Goal: Task Accomplishment & Management: Manage account settings

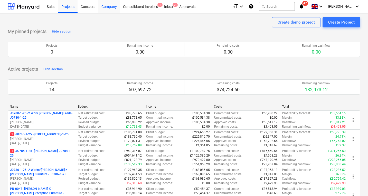
click at [110, 7] on div "Company" at bounding box center [109, 6] width 22 height 13
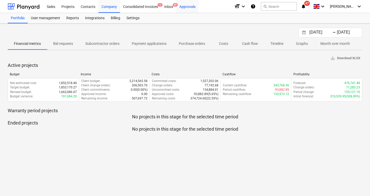
click at [183, 9] on div "Approvals" at bounding box center [187, 6] width 22 height 13
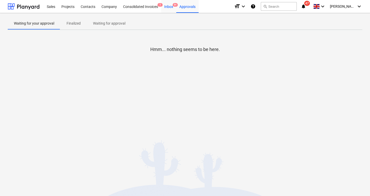
click at [166, 8] on div "Inbox 9+" at bounding box center [168, 6] width 15 height 13
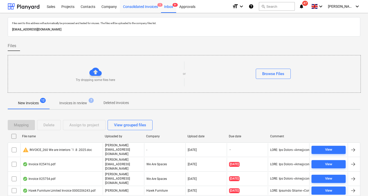
click at [144, 6] on div "Consolidated Invoices 1" at bounding box center [140, 6] width 41 height 13
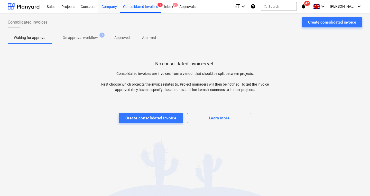
click at [112, 7] on div "Company" at bounding box center [109, 6] width 22 height 13
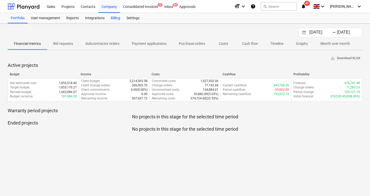
click at [117, 19] on div "Billing" at bounding box center [116, 18] width 16 height 10
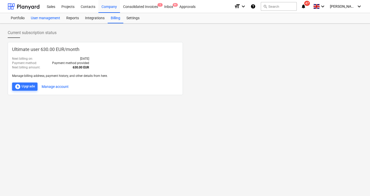
click at [47, 19] on div "User management" at bounding box center [45, 18] width 35 height 10
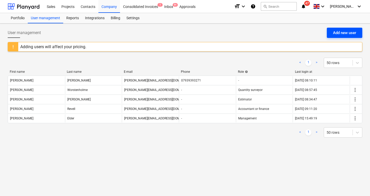
click at [348, 31] on div "Add new user" at bounding box center [344, 33] width 23 height 7
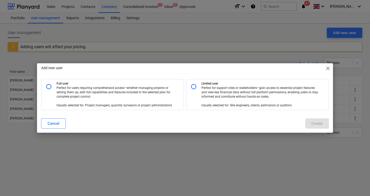
click at [48, 85] on input "radio" at bounding box center [49, 87] width 10 height 10
radio input "true"
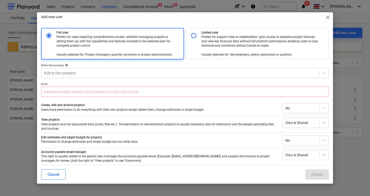
scroll to position [31, 0]
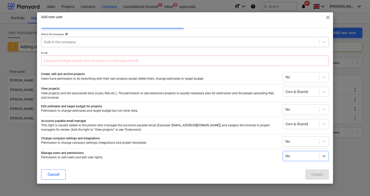
click at [83, 43] on div at bounding box center [180, 42] width 272 height 5
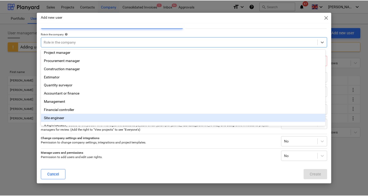
scroll to position [2, 0]
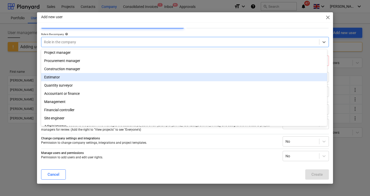
click at [80, 78] on div "Estimator" at bounding box center [184, 77] width 286 height 8
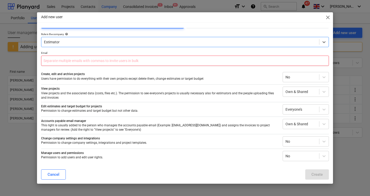
click at [88, 59] on input "text" at bounding box center [185, 61] width 288 height 10
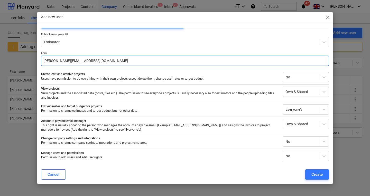
type input "[PERSON_NAME][EMAIL_ADDRESS][DOMAIN_NAME]"
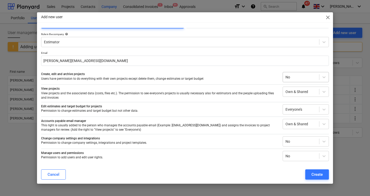
click at [289, 78] on div at bounding box center [300, 77] width 31 height 5
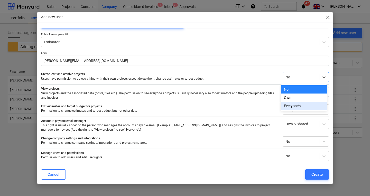
click at [293, 104] on div "Everyone's" at bounding box center [304, 106] width 46 height 8
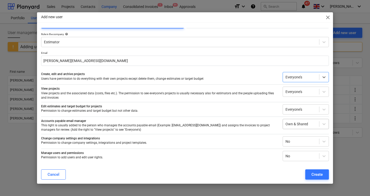
click at [293, 123] on div at bounding box center [300, 124] width 31 height 5
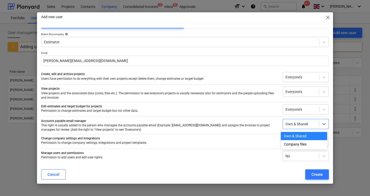
click at [292, 136] on div "Own & Shared" at bounding box center [304, 136] width 46 height 8
click at [290, 127] on div at bounding box center [300, 124] width 31 height 5
click at [299, 146] on div "Company files" at bounding box center [304, 144] width 46 height 8
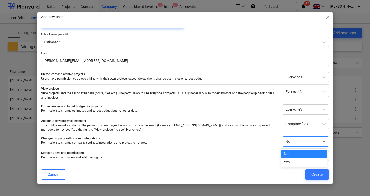
click at [297, 146] on div "No" at bounding box center [305, 142] width 46 height 10
click at [297, 162] on div "Yes" at bounding box center [304, 162] width 46 height 8
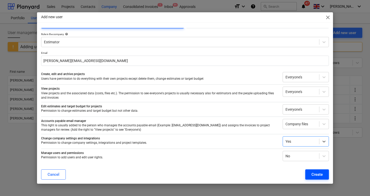
click at [317, 174] on div "Create" at bounding box center [316, 174] width 11 height 7
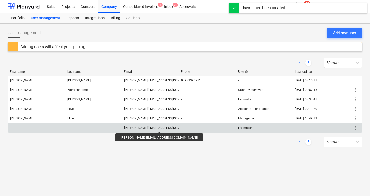
click at [140, 130] on div "[PERSON_NAME][EMAIL_ADDRESS][DOMAIN_NAME]" at bounding box center [150, 128] width 57 height 8
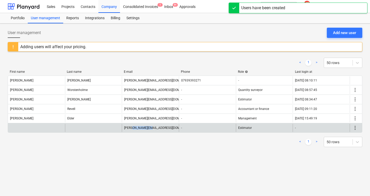
click at [140, 130] on div "[PERSON_NAME][EMAIL_ADDRESS][DOMAIN_NAME]" at bounding box center [150, 128] width 57 height 8
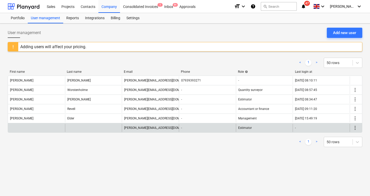
click at [48, 127] on div at bounding box center [36, 128] width 57 height 8
click at [354, 126] on span "more_vert" at bounding box center [355, 128] width 6 height 6
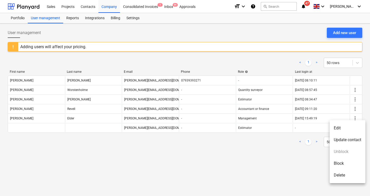
click at [339, 129] on li "Edit" at bounding box center [347, 128] width 36 height 12
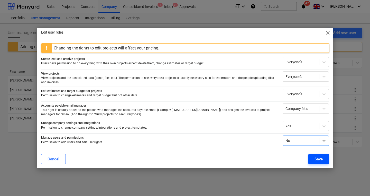
click at [323, 160] on button "Save" at bounding box center [318, 159] width 21 height 10
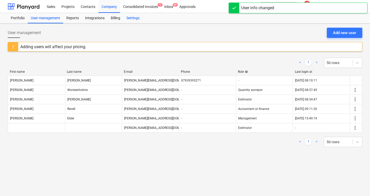
click at [136, 21] on div "Settings" at bounding box center [132, 18] width 19 height 10
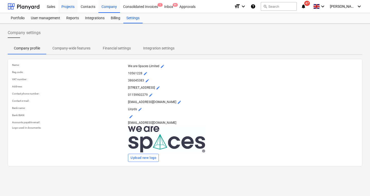
click at [70, 8] on div "Projects" at bounding box center [67, 6] width 19 height 13
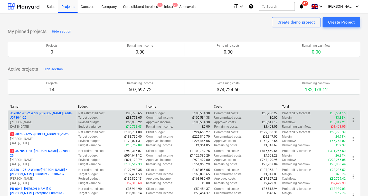
click at [50, 124] on p "[PERSON_NAME]" at bounding box center [42, 122] width 64 height 4
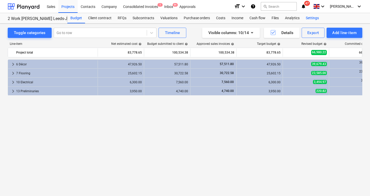
click at [311, 18] on div "Settings" at bounding box center [311, 18] width 19 height 10
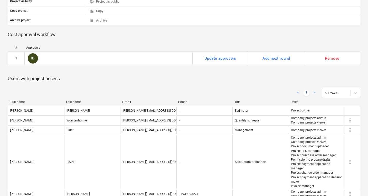
scroll to position [199, 0]
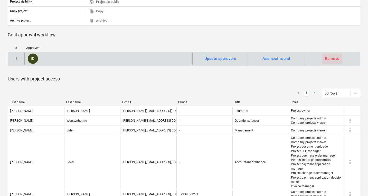
click at [336, 60] on div "Remove" at bounding box center [332, 58] width 15 height 7
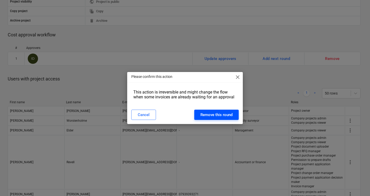
click at [218, 114] on div "Remove this round" at bounding box center [216, 115] width 32 height 7
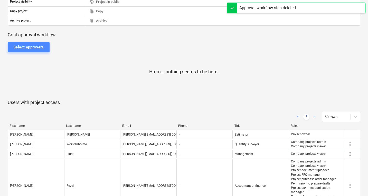
click at [33, 45] on div "Select approvers" at bounding box center [28, 47] width 31 height 7
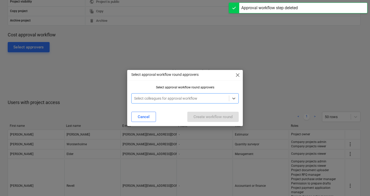
click at [154, 98] on div at bounding box center [180, 98] width 92 height 5
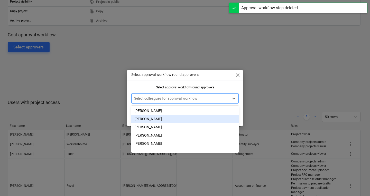
click at [157, 119] on div "[PERSON_NAME]" at bounding box center [184, 119] width 107 height 8
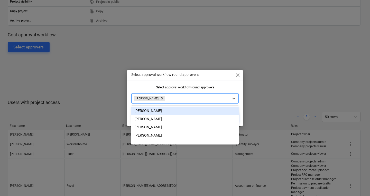
click at [113, 98] on div "Select approval workflow round approvers close Select approval workflow round a…" at bounding box center [185, 98] width 370 height 196
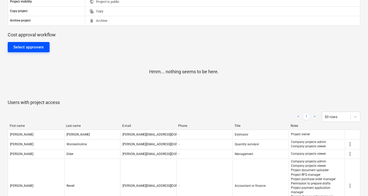
click at [23, 44] on div "Select approvers" at bounding box center [28, 47] width 31 height 7
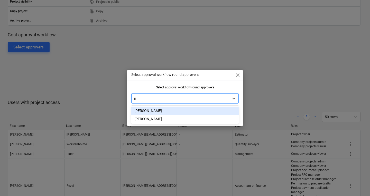
type input "ne"
click at [168, 112] on div "[PERSON_NAME]" at bounding box center [184, 111] width 107 height 8
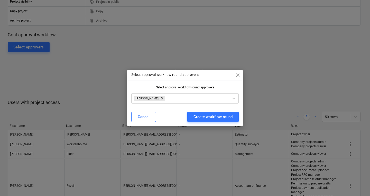
click at [208, 76] on div "Select approval workflow round approvers close" at bounding box center [185, 75] width 116 height 10
click at [209, 118] on div "Create workflow round" at bounding box center [212, 117] width 39 height 7
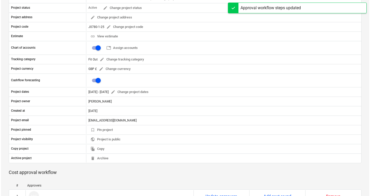
scroll to position [0, 0]
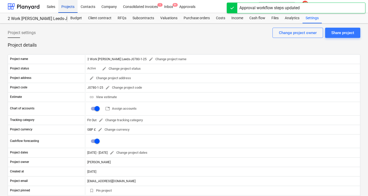
click at [68, 7] on div "Projects" at bounding box center [67, 6] width 19 height 13
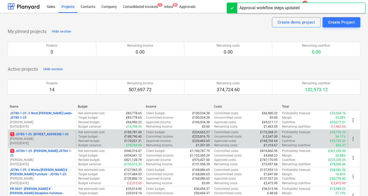
click at [38, 135] on p "1 J0785-1-25 - 6 [GEOGRAPHIC_DATA] - J0785-1-25" at bounding box center [39, 134] width 59 height 4
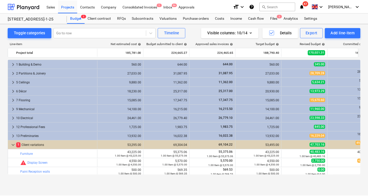
scroll to position [46, 0]
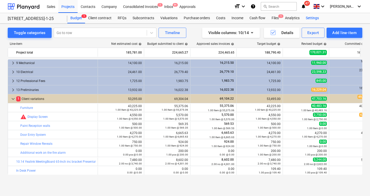
click at [310, 18] on div "Settings" at bounding box center [311, 18] width 19 height 10
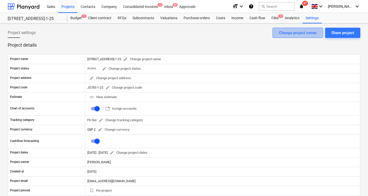
click at [289, 33] on div "Change project owner" at bounding box center [298, 33] width 38 height 7
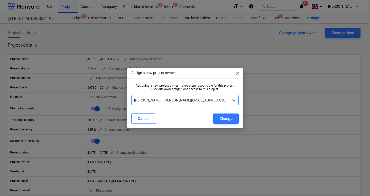
click at [194, 101] on div at bounding box center [180, 100] width 92 height 5
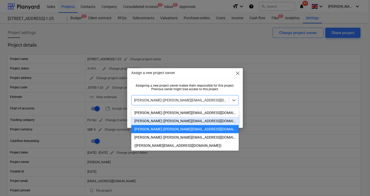
click at [185, 120] on div "[PERSON_NAME] ([PERSON_NAME][EMAIL_ADDRESS][DOMAIN_NAME])" at bounding box center [184, 121] width 107 height 8
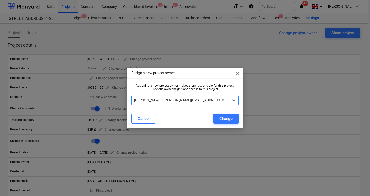
click at [183, 99] on div at bounding box center [180, 100] width 92 height 5
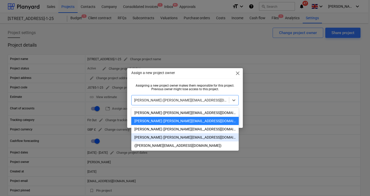
click at [175, 138] on div "[PERSON_NAME] ([PERSON_NAME][EMAIL_ADDRESS][DOMAIN_NAME])" at bounding box center [184, 137] width 107 height 8
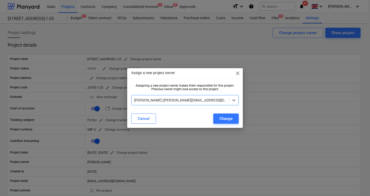
click at [187, 100] on div at bounding box center [180, 100] width 92 height 5
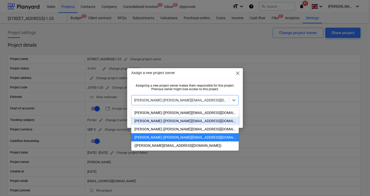
click at [182, 122] on div "[PERSON_NAME] ([PERSON_NAME][EMAIL_ADDRESS][DOMAIN_NAME])" at bounding box center [184, 121] width 107 height 8
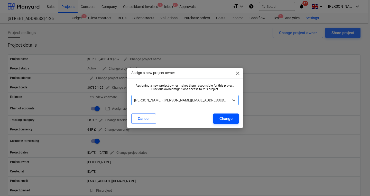
click at [224, 120] on div "Change" at bounding box center [225, 119] width 13 height 7
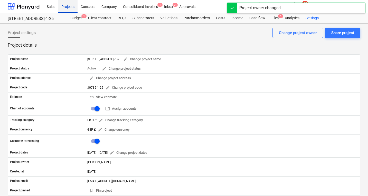
click at [72, 6] on div "Projects" at bounding box center [67, 6] width 19 height 13
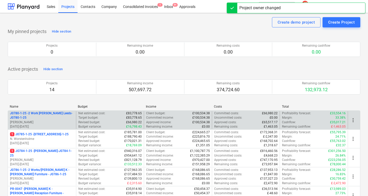
click at [45, 118] on p "J0780-1-25 - 2 Work [PERSON_NAME] Leeds-J0780-1-25" at bounding box center [42, 115] width 64 height 9
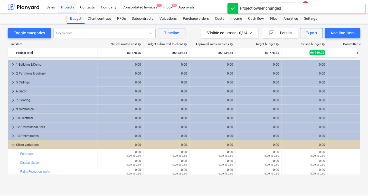
scroll to position [46, 0]
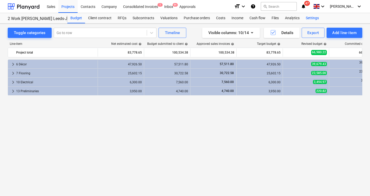
click at [306, 18] on div "Settings" at bounding box center [311, 18] width 19 height 10
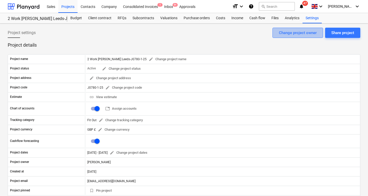
click at [296, 34] on div "Change project owner" at bounding box center [298, 33] width 38 height 7
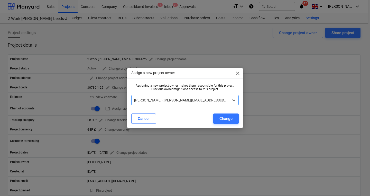
click at [179, 99] on div at bounding box center [180, 100] width 92 height 5
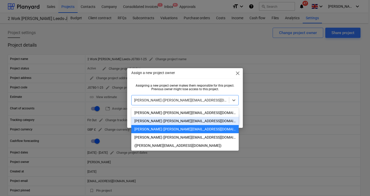
click at [169, 122] on div "[PERSON_NAME] ([PERSON_NAME][EMAIL_ADDRESS][DOMAIN_NAME])" at bounding box center [184, 121] width 107 height 8
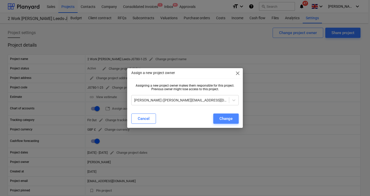
click at [229, 114] on button "Change" at bounding box center [225, 119] width 25 height 10
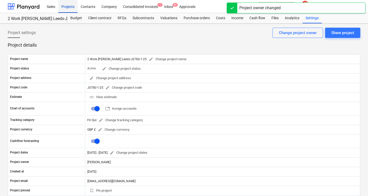
click at [68, 9] on div "Projects" at bounding box center [67, 6] width 19 height 13
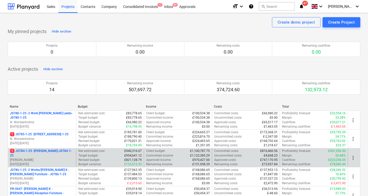
click at [50, 155] on p "1 JO784-1-25 - Wizu York-J0784-1-25" at bounding box center [42, 153] width 64 height 9
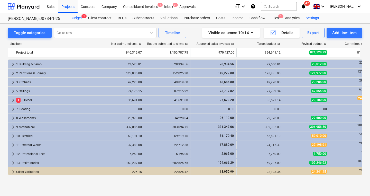
click at [305, 17] on div "Settings" at bounding box center [311, 18] width 19 height 10
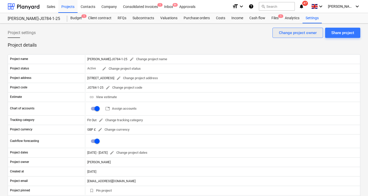
click at [292, 36] on div "Change project owner" at bounding box center [298, 33] width 38 height 7
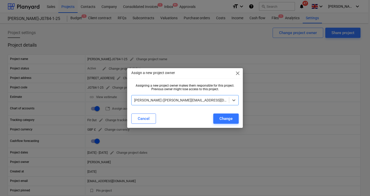
click at [203, 102] on div at bounding box center [180, 100] width 92 height 5
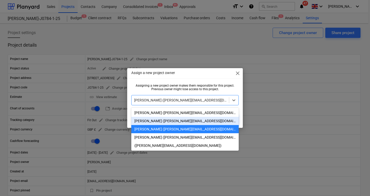
click at [179, 123] on div "[PERSON_NAME] ([PERSON_NAME][EMAIL_ADDRESS][DOMAIN_NAME])" at bounding box center [184, 121] width 107 height 8
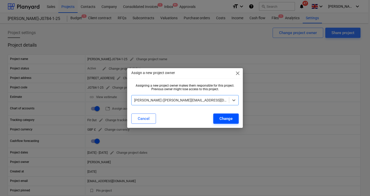
click at [228, 117] on div "Change" at bounding box center [225, 119] width 13 height 7
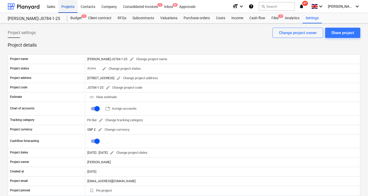
click at [67, 5] on div "Projects" at bounding box center [67, 6] width 19 height 13
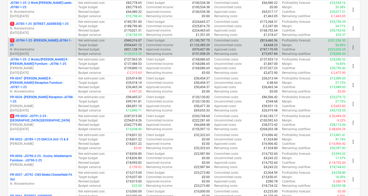
scroll to position [111, 0]
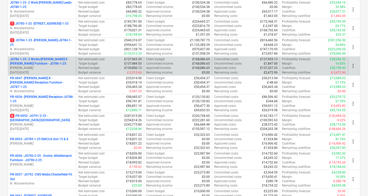
click at [58, 60] on p "J0786-1-25 - 2 Works/[PERSON_NAME] K - [PERSON_NAME] Furniture - J0786-1-25" at bounding box center [42, 61] width 64 height 9
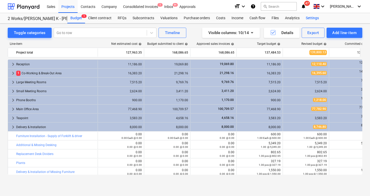
click at [309, 18] on div "Settings" at bounding box center [311, 18] width 19 height 10
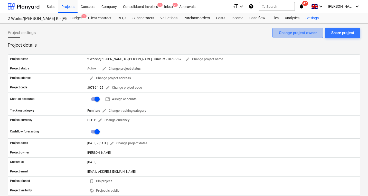
click at [302, 33] on div "Change project owner" at bounding box center [298, 33] width 38 height 7
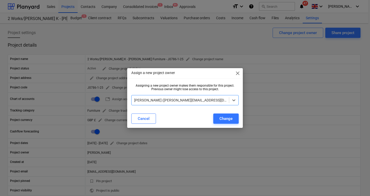
click at [216, 102] on div at bounding box center [180, 100] width 92 height 5
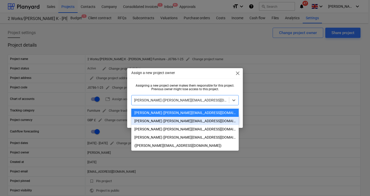
click at [200, 122] on div "[PERSON_NAME] ([PERSON_NAME][EMAIL_ADDRESS][DOMAIN_NAME])" at bounding box center [184, 121] width 107 height 8
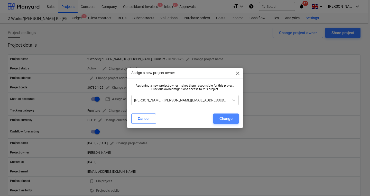
click at [231, 121] on div "Change" at bounding box center [225, 119] width 13 height 7
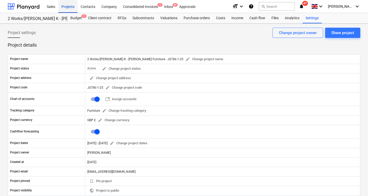
click at [66, 5] on div "Projects" at bounding box center [67, 6] width 19 height 13
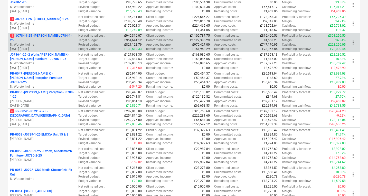
scroll to position [116, 0]
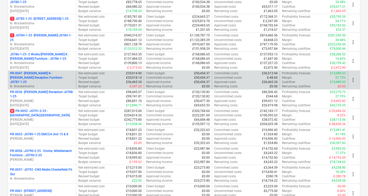
click at [39, 79] on p "PR-0047 - [PERSON_NAME] K - [PERSON_NAME] Reception Furniture - JO787-1-25" at bounding box center [42, 77] width 64 height 13
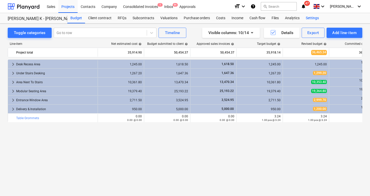
click at [314, 18] on div "Settings" at bounding box center [311, 18] width 19 height 10
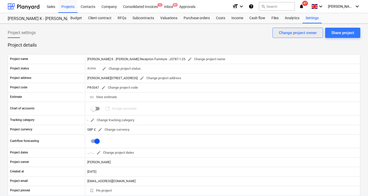
click at [297, 31] on div "Change project owner" at bounding box center [298, 33] width 38 height 7
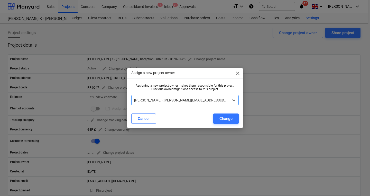
click at [217, 42] on div "Assign a new project owner close Assigning a new project owner makes them respo…" at bounding box center [185, 98] width 370 height 196
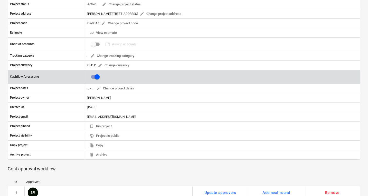
scroll to position [64, 0]
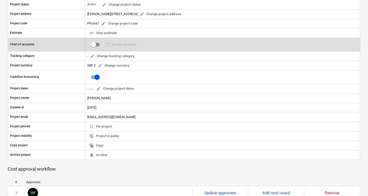
click at [93, 44] on input "checkbox" at bounding box center [93, 45] width 12 height 12
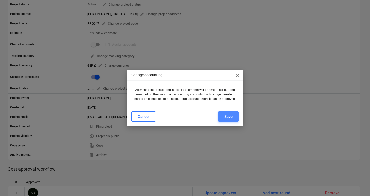
click at [224, 113] on button "Save" at bounding box center [228, 117] width 21 height 10
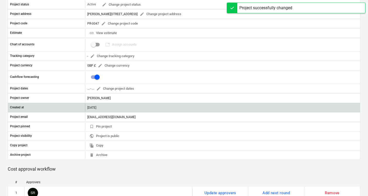
checkbox input "true"
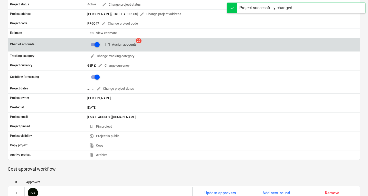
click at [118, 46] on span "table Assign accounts" at bounding box center [120, 45] width 31 height 6
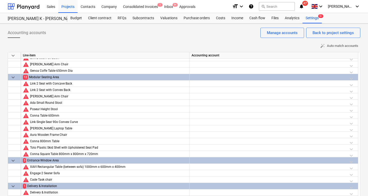
scroll to position [17, 0]
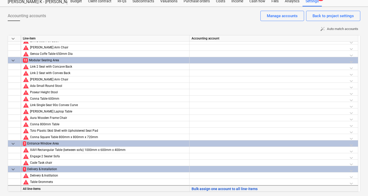
click at [200, 188] on button "Bulk assign one account to all line-items" at bounding box center [225, 189] width 66 height 6
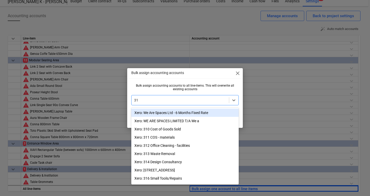
type input "310"
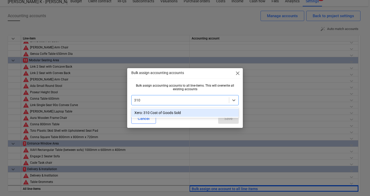
click at [167, 113] on div "Xero: 310 Cost of Goods Sold" at bounding box center [184, 113] width 107 height 8
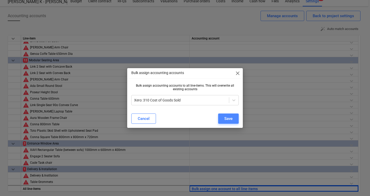
click at [231, 121] on div "Save" at bounding box center [228, 119] width 8 height 7
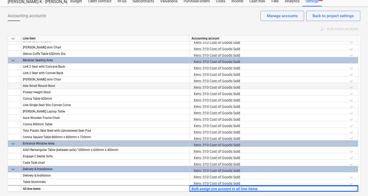
scroll to position [0, 0]
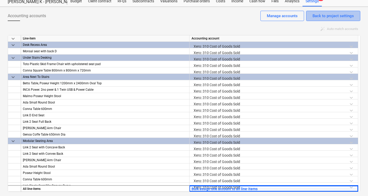
click at [333, 15] on div "Back to project settings" at bounding box center [332, 16] width 41 height 7
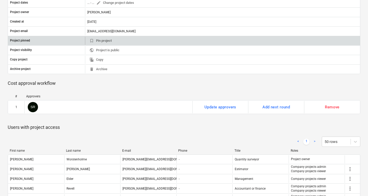
scroll to position [151, 0]
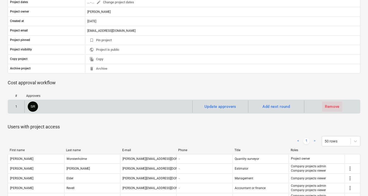
click at [330, 106] on div "Remove" at bounding box center [332, 106] width 15 height 7
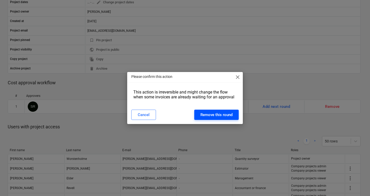
click at [203, 116] on div "Remove this round" at bounding box center [216, 115] width 32 height 7
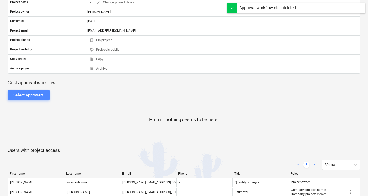
click at [32, 91] on button "Select approvers" at bounding box center [29, 95] width 42 height 10
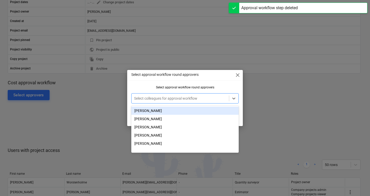
click at [168, 102] on div "Select colleagues for approval workflow" at bounding box center [179, 98] width 97 height 7
click at [160, 109] on div "[PERSON_NAME]" at bounding box center [184, 111] width 107 height 8
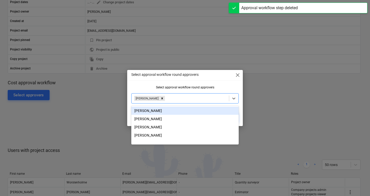
click at [216, 84] on div "Select approval workflow round approvers close Select approval workflow round a…" at bounding box center [185, 98] width 116 height 56
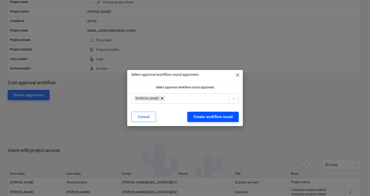
click at [209, 120] on div "Create workflow round" at bounding box center [212, 117] width 39 height 7
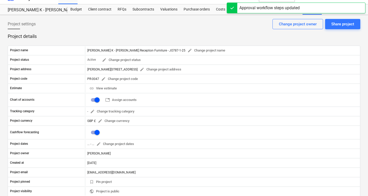
scroll to position [0, 0]
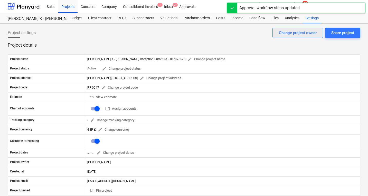
click at [293, 30] on div "Change project owner" at bounding box center [298, 33] width 38 height 7
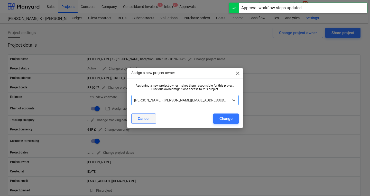
click at [147, 120] on div "Cancel" at bounding box center [144, 119] width 12 height 7
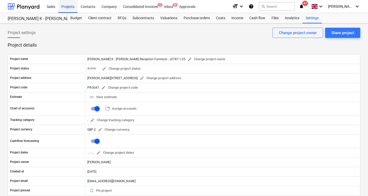
click at [67, 5] on div "Projects" at bounding box center [67, 6] width 19 height 13
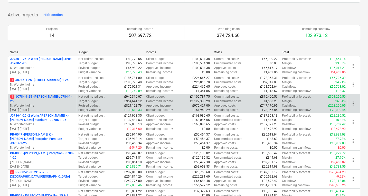
scroll to position [57, 0]
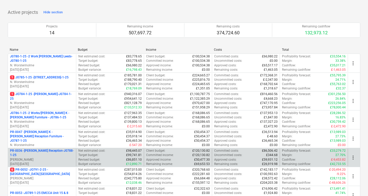
click at [40, 158] on p "[PERSON_NAME]" at bounding box center [42, 160] width 64 height 4
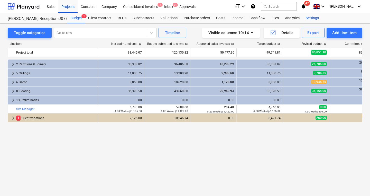
click at [312, 19] on div "Settings" at bounding box center [311, 18] width 19 height 10
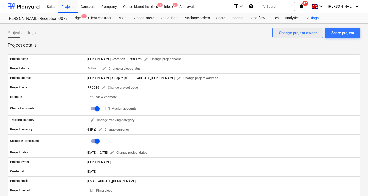
click at [296, 33] on div "Change project owner" at bounding box center [298, 33] width 38 height 7
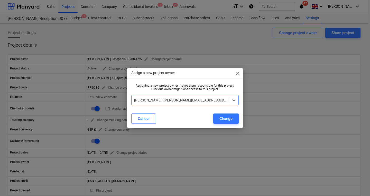
click at [166, 102] on div at bounding box center [180, 100] width 92 height 5
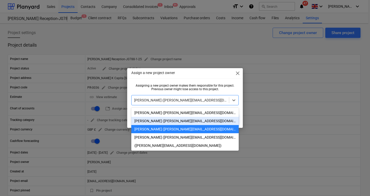
click at [164, 120] on div "[PERSON_NAME] ([PERSON_NAME][EMAIL_ADDRESS][DOMAIN_NAME])" at bounding box center [184, 121] width 107 height 8
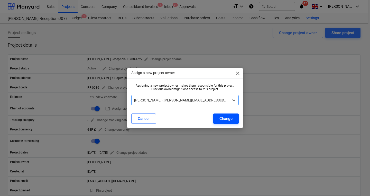
click at [224, 119] on div "Change" at bounding box center [225, 119] width 13 height 7
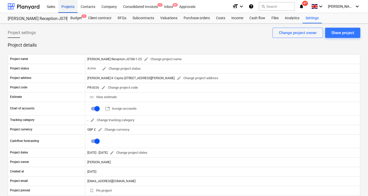
click at [71, 8] on div "Projects" at bounding box center [67, 6] width 19 height 13
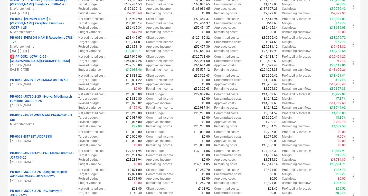
scroll to position [170, 0]
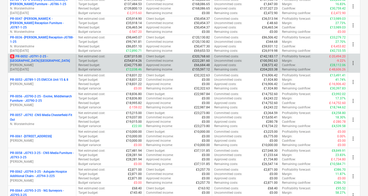
click at [44, 63] on p "[PERSON_NAME]" at bounding box center [42, 65] width 64 height 4
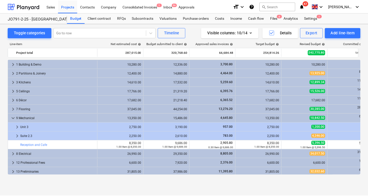
scroll to position [118, 0]
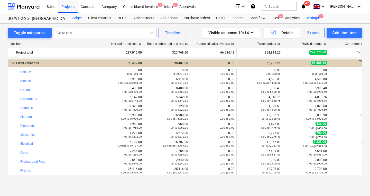
click at [310, 16] on div "Settings 1" at bounding box center [311, 18] width 19 height 10
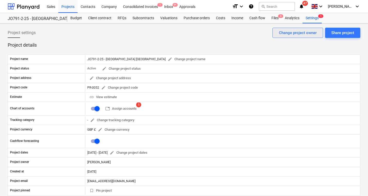
click at [295, 34] on div "Change project owner" at bounding box center [298, 33] width 38 height 7
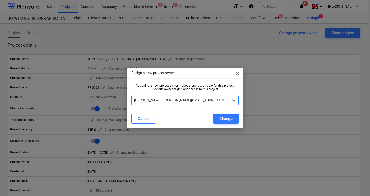
click at [204, 102] on div at bounding box center [180, 100] width 92 height 5
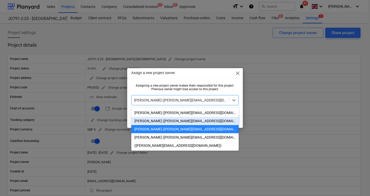
click at [190, 119] on div "[PERSON_NAME] ([PERSON_NAME][EMAIL_ADDRESS][DOMAIN_NAME])" at bounding box center [184, 121] width 107 height 8
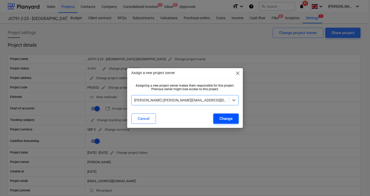
click at [229, 117] on div "Change" at bounding box center [225, 119] width 13 height 7
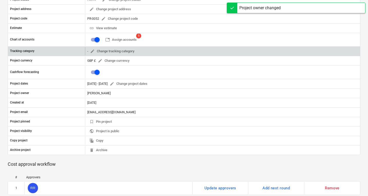
scroll to position [68, 0]
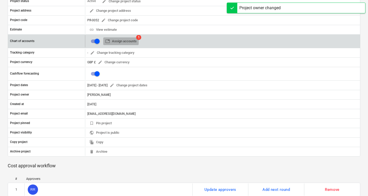
click at [134, 39] on span "table Assign accounts" at bounding box center [120, 42] width 31 height 6
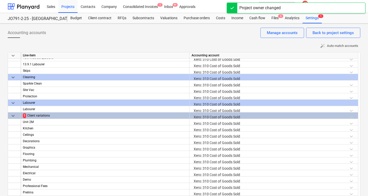
scroll to position [17, 0]
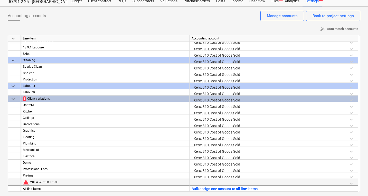
click at [211, 183] on div at bounding box center [274, 183] width 164 height 9
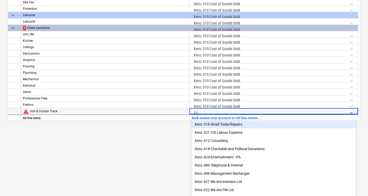
scroll to position [21, 0]
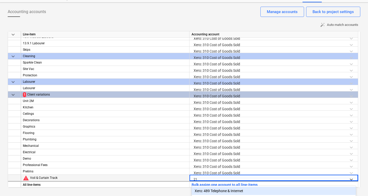
type input "2"
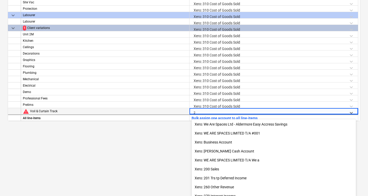
scroll to position [89, 0]
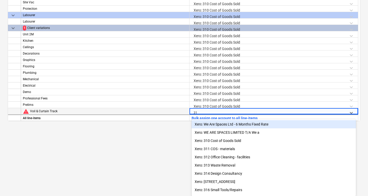
type input "310"
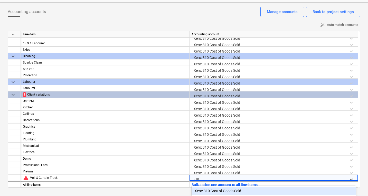
click at [218, 189] on div "Xero: 310 Cost of Goods Sold" at bounding box center [274, 191] width 164 height 8
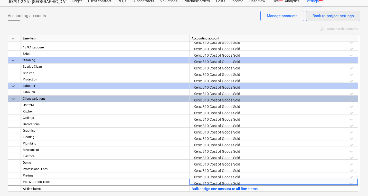
click at [343, 13] on div "Back to project settings" at bounding box center [332, 16] width 41 height 7
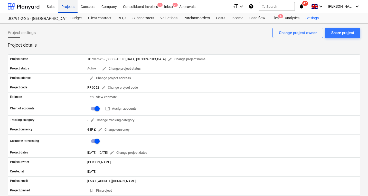
click at [68, 5] on div "Projects" at bounding box center [67, 6] width 19 height 13
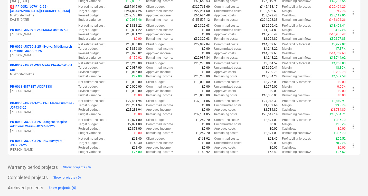
scroll to position [220, 0]
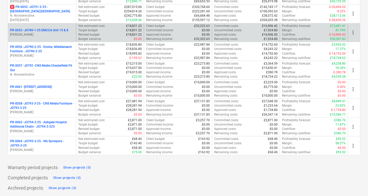
click at [48, 33] on p "[PERSON_NAME]" at bounding box center [42, 35] width 64 height 4
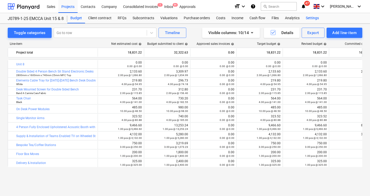
click at [313, 18] on div "Settings" at bounding box center [311, 18] width 19 height 10
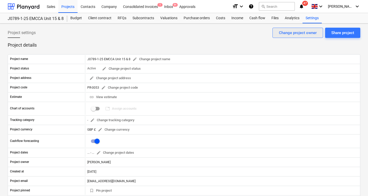
click at [303, 34] on div "Change project owner" at bounding box center [298, 33] width 38 height 7
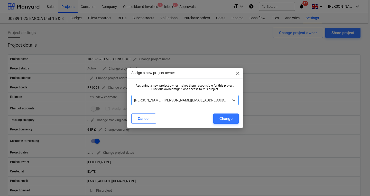
click at [231, 39] on div "Assign a new project owner close Assigning a new project owner makes them respo…" at bounding box center [185, 98] width 370 height 196
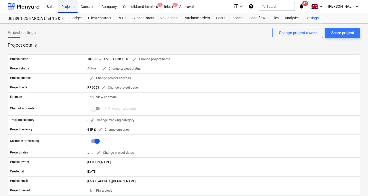
click at [71, 5] on div "Projects" at bounding box center [67, 6] width 19 height 13
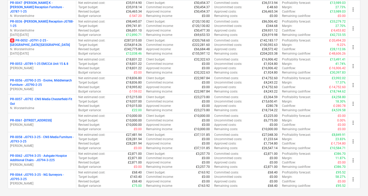
scroll to position [220, 0]
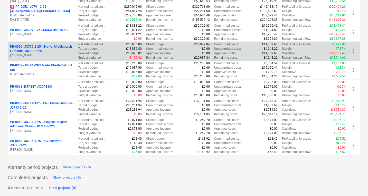
click at [45, 49] on p "PR-0056 - JO790-2-25 - Evolve, Middlemarch Furniture - JO790-2-25" at bounding box center [42, 49] width 64 height 9
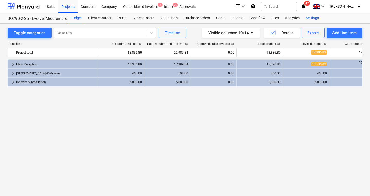
click at [306, 17] on div "Settings" at bounding box center [311, 18] width 19 height 10
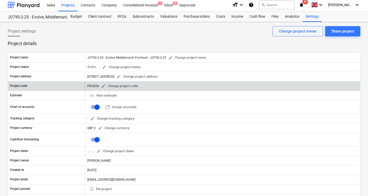
scroll to position [2, 0]
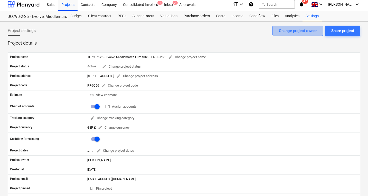
click at [286, 29] on div "Change project owner" at bounding box center [298, 30] width 38 height 7
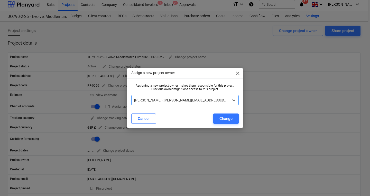
click at [237, 71] on span "close" at bounding box center [237, 73] width 6 height 6
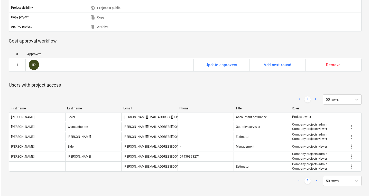
scroll to position [193, 0]
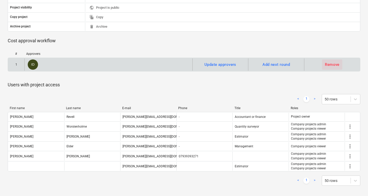
click at [335, 65] on div "Remove" at bounding box center [332, 64] width 15 height 7
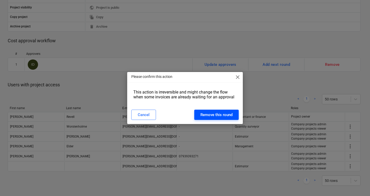
click at [218, 116] on div "Remove this round" at bounding box center [216, 115] width 32 height 7
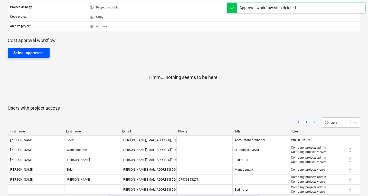
click at [38, 51] on div "Select approvers" at bounding box center [28, 53] width 31 height 7
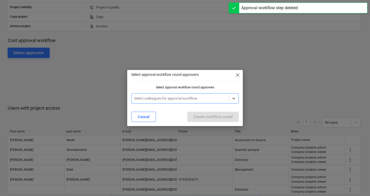
click at [151, 99] on div at bounding box center [180, 98] width 92 height 5
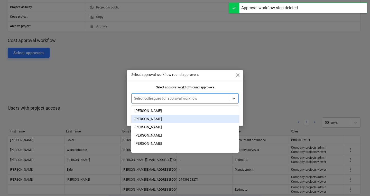
click at [151, 119] on div "[PERSON_NAME]" at bounding box center [184, 119] width 107 height 8
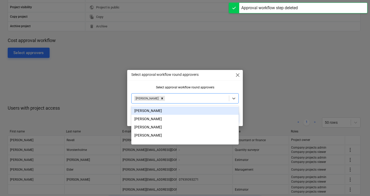
click at [292, 69] on div "Select approval workflow round approvers close Select approval workflow round a…" at bounding box center [185, 98] width 370 height 196
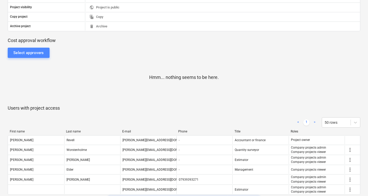
click at [40, 52] on div "Select approvers" at bounding box center [28, 53] width 31 height 7
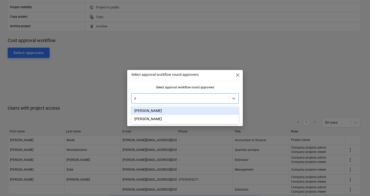
type input "ne"
click at [149, 111] on div "[PERSON_NAME]" at bounding box center [184, 111] width 107 height 8
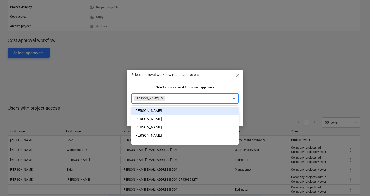
click at [214, 79] on div "Select approval workflow round approvers close" at bounding box center [185, 75] width 116 height 10
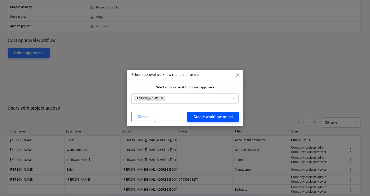
click at [218, 116] on div "Create workflow round" at bounding box center [212, 117] width 39 height 7
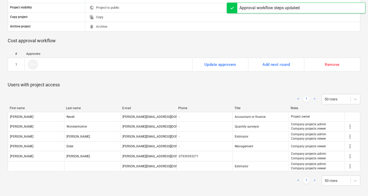
scroll to position [0, 0]
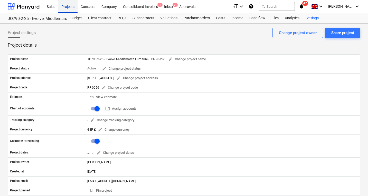
click at [69, 4] on div "Projects" at bounding box center [67, 6] width 19 height 13
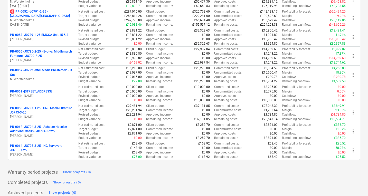
scroll to position [220, 0]
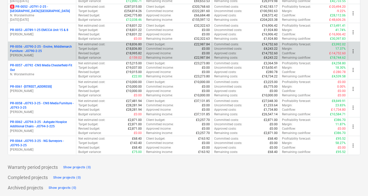
click at [50, 49] on p "PR-0056 - JO790-2-25 - Evolve, Middlemarch Furniture - JO790-2-25" at bounding box center [42, 49] width 64 height 9
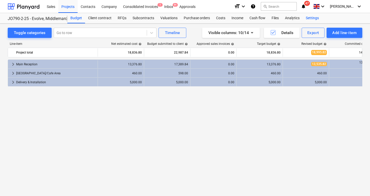
click at [309, 18] on div "Settings" at bounding box center [311, 18] width 19 height 10
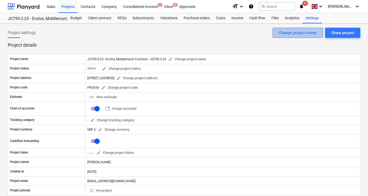
click at [300, 33] on div "Change project owner" at bounding box center [298, 33] width 38 height 7
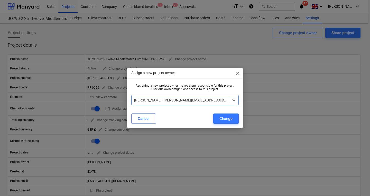
click at [238, 74] on span "close" at bounding box center [237, 73] width 6 height 6
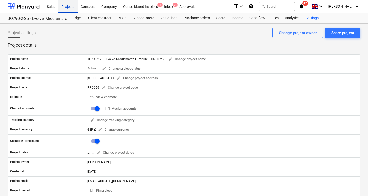
click at [71, 4] on div "Projects" at bounding box center [67, 6] width 19 height 13
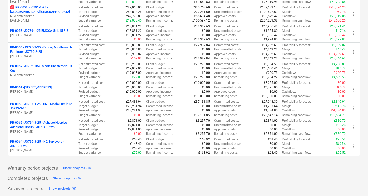
scroll to position [220, 0]
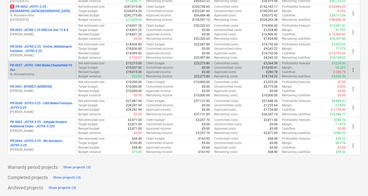
click at [59, 64] on p "PR-0057 - J0792 -CNS Media Chesterfield-Fit Out" at bounding box center [42, 67] width 64 height 9
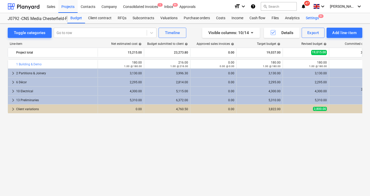
click at [306, 18] on div "Settings 9+" at bounding box center [311, 18] width 19 height 10
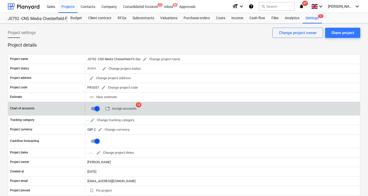
click at [114, 104] on div "table Assign accounts 12" at bounding box center [112, 109] width 51 height 12
click at [118, 107] on span "table Assign accounts" at bounding box center [120, 109] width 31 height 6
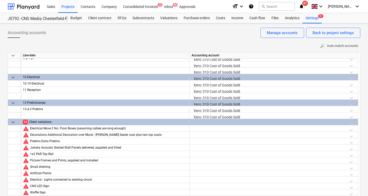
scroll to position [17, 0]
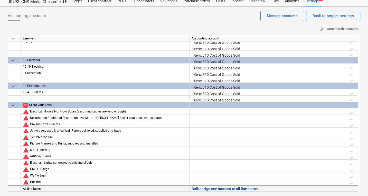
click at [207, 189] on button "Bulk assign one account to all line-items" at bounding box center [225, 189] width 66 height 6
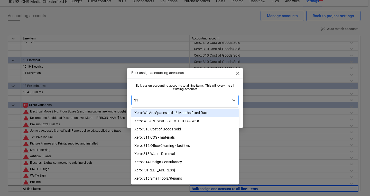
type input "310"
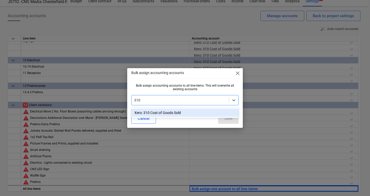
click at [184, 109] on div "Xero: 310 Cost of Goods Sold" at bounding box center [184, 113] width 107 height 8
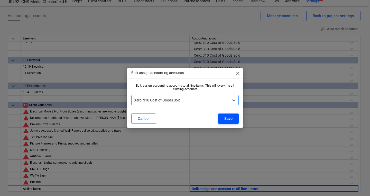
click at [225, 116] on div "Save" at bounding box center [228, 119] width 8 height 7
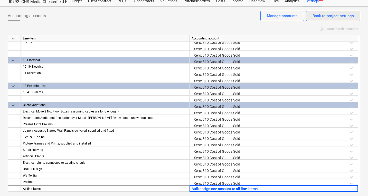
click at [317, 16] on div "Back to project settings" at bounding box center [332, 16] width 41 height 7
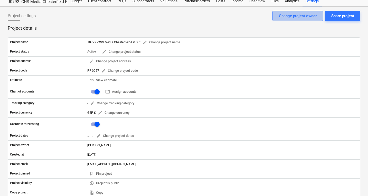
click at [297, 16] on div "Change project owner" at bounding box center [298, 16] width 38 height 7
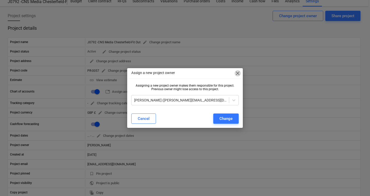
click at [235, 73] on span "close" at bounding box center [237, 73] width 6 height 6
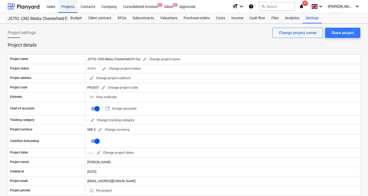
click at [70, 6] on div "Projects" at bounding box center [67, 6] width 19 height 13
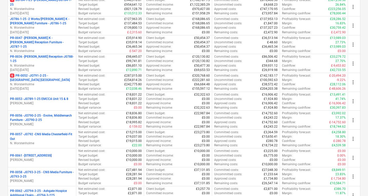
scroll to position [220, 0]
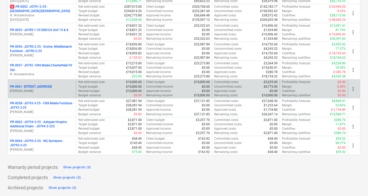
click at [52, 85] on p "PR-0061 - [STREET_ADDRESS]" at bounding box center [31, 87] width 42 height 4
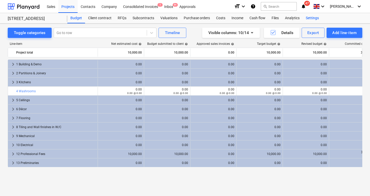
click at [313, 17] on div "Settings" at bounding box center [311, 18] width 19 height 10
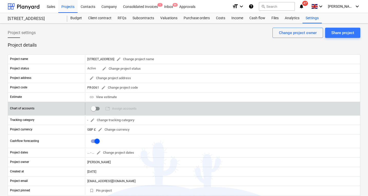
click at [119, 108] on span "table Assign accounts 0" at bounding box center [120, 109] width 35 height 8
click at [93, 106] on input "checkbox" at bounding box center [93, 109] width 12 height 12
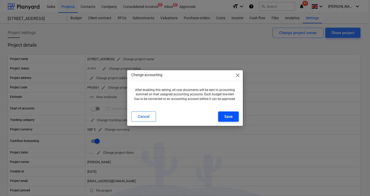
click at [231, 117] on div "Save" at bounding box center [228, 116] width 8 height 7
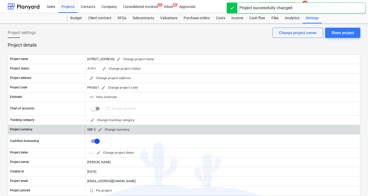
checkbox input "true"
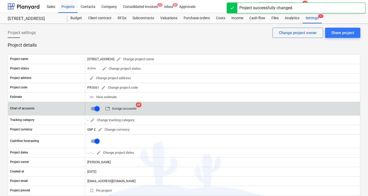
click at [137, 110] on button "table Assign accounts" at bounding box center [120, 109] width 35 height 8
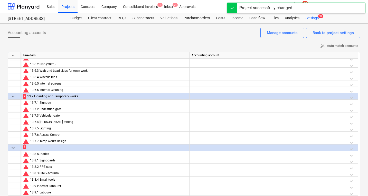
scroll to position [17, 0]
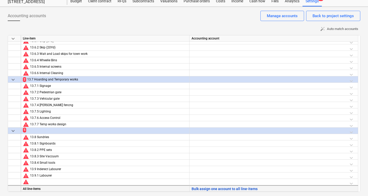
click at [214, 188] on button "Bulk assign one account to all line-items" at bounding box center [225, 189] width 66 height 6
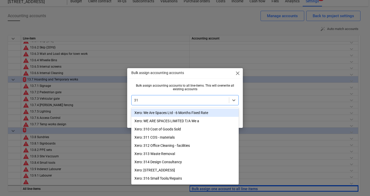
type input "310"
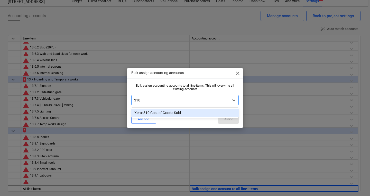
click at [180, 111] on div "Xero: 310 Cost of Goods Sold" at bounding box center [184, 113] width 107 height 8
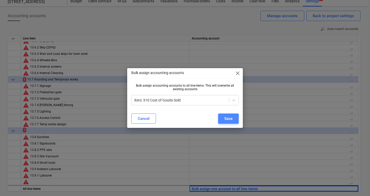
click at [229, 115] on button "Save" at bounding box center [228, 119] width 21 height 10
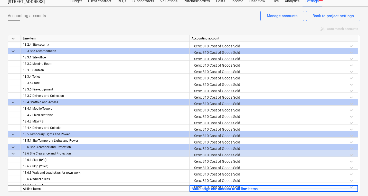
scroll to position [543, 0]
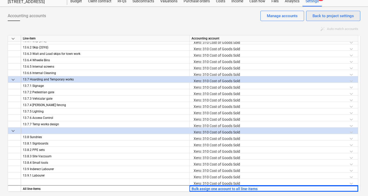
click at [319, 17] on div "Back to project settings" at bounding box center [332, 16] width 41 height 7
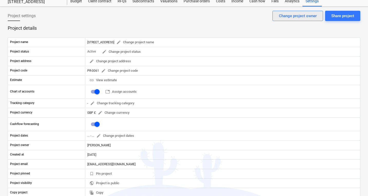
click at [281, 15] on div "Change project owner" at bounding box center [298, 16] width 38 height 7
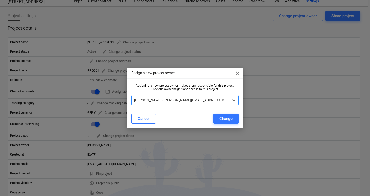
click at [174, 100] on div at bounding box center [180, 100] width 92 height 5
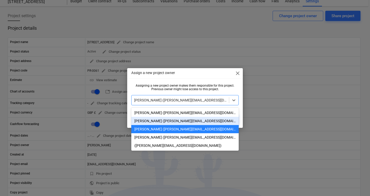
click at [167, 121] on div "[PERSON_NAME] ([PERSON_NAME][EMAIL_ADDRESS][DOMAIN_NAME])" at bounding box center [184, 121] width 107 height 8
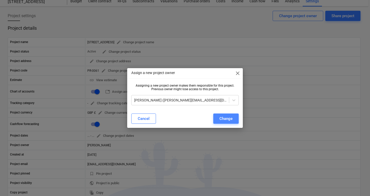
click at [230, 117] on div "Change" at bounding box center [225, 119] width 13 height 7
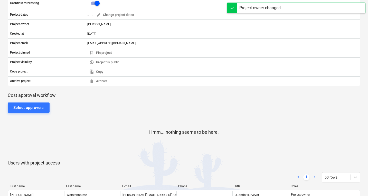
scroll to position [134, 0]
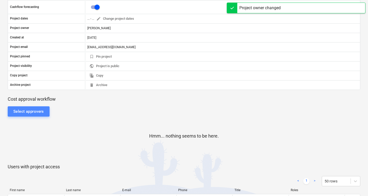
click at [31, 110] on div "Select approvers" at bounding box center [28, 111] width 31 height 7
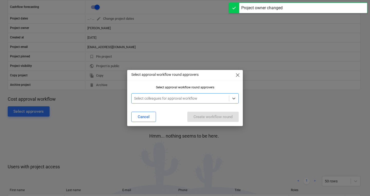
click at [139, 101] on div at bounding box center [180, 98] width 92 height 5
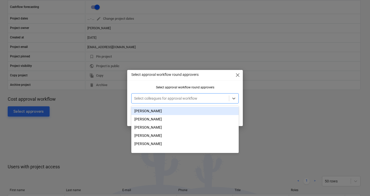
click at [156, 109] on div "[PERSON_NAME]" at bounding box center [184, 111] width 107 height 8
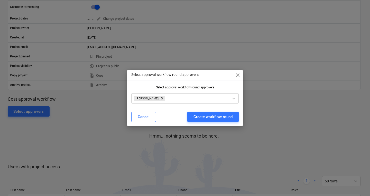
click at [328, 102] on div "Select approval workflow round approvers close Select approval workflow round a…" at bounding box center [185, 98] width 370 height 196
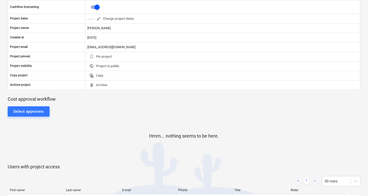
click at [44, 105] on div "Select approvers Hmm... nothing seems to be here." at bounding box center [184, 133] width 352 height 62
click at [40, 107] on button "Select approvers" at bounding box center [29, 112] width 42 height 10
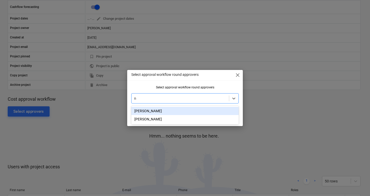
type input "ne"
click at [150, 108] on div "[PERSON_NAME]" at bounding box center [184, 111] width 107 height 8
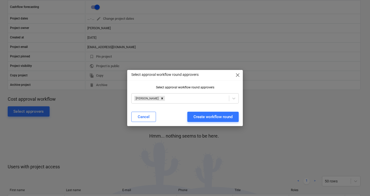
click at [219, 82] on div "Select approval workflow round approvers close Select approval workflow round a…" at bounding box center [185, 98] width 116 height 56
click at [216, 114] on div "Create workflow round" at bounding box center [212, 117] width 39 height 7
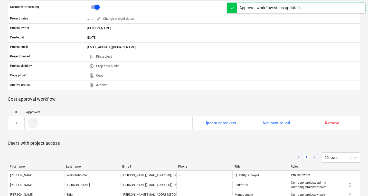
scroll to position [0, 0]
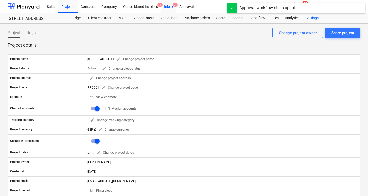
click at [170, 6] on div "Inbox 9+" at bounding box center [168, 6] width 15 height 13
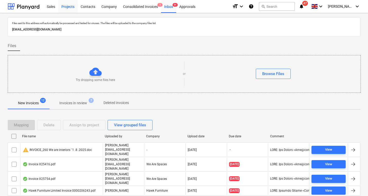
click at [66, 9] on div "Projects" at bounding box center [67, 6] width 19 height 13
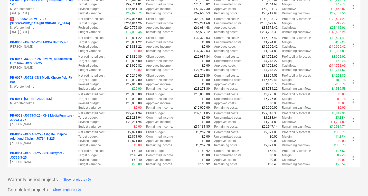
scroll to position [220, 0]
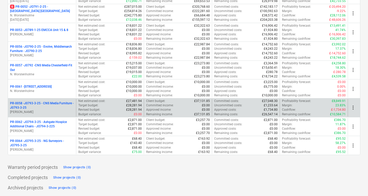
click at [46, 109] on p "PR-0058 - J0793-3-25 - CNS Media Furniture - J0793-3-25" at bounding box center [42, 105] width 64 height 9
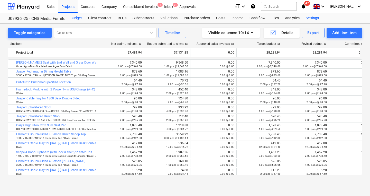
click at [308, 16] on div "Settings" at bounding box center [311, 18] width 19 height 10
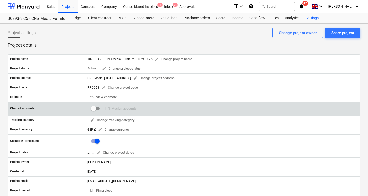
click at [126, 108] on span "table Assign accounts 0" at bounding box center [120, 109] width 35 height 8
click at [91, 106] on input "checkbox" at bounding box center [93, 109] width 12 height 12
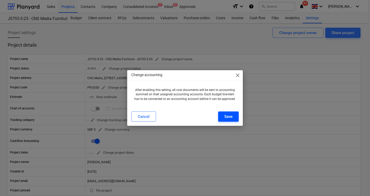
click at [226, 117] on div "Save" at bounding box center [228, 116] width 8 height 7
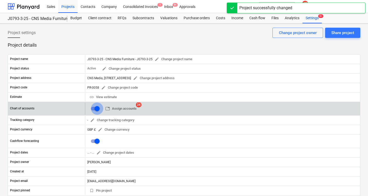
click at [95, 108] on input "checkbox" at bounding box center [97, 109] width 12 height 12
checkbox input "true"
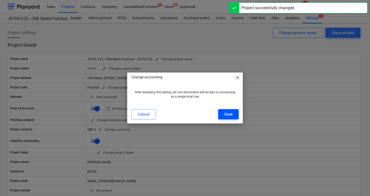
click at [227, 112] on div "Save" at bounding box center [228, 114] width 8 height 7
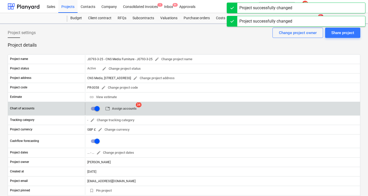
click at [112, 108] on span "table Assign accounts" at bounding box center [120, 109] width 31 height 6
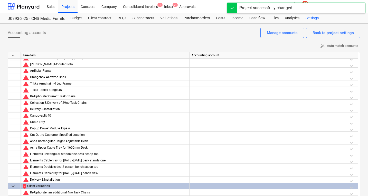
scroll to position [17, 0]
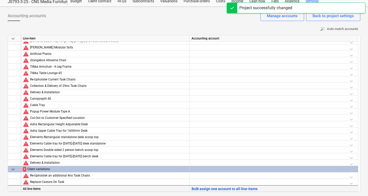
click at [232, 187] on button "Bulk assign one account to all line-items" at bounding box center [225, 189] width 66 height 6
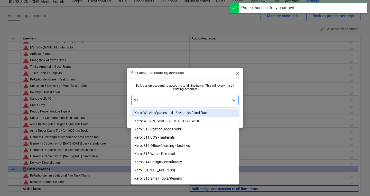
type input "310"
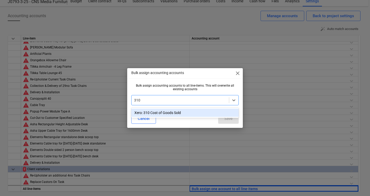
click at [187, 111] on div "Xero: 310 Cost of Goods Sold" at bounding box center [184, 113] width 107 height 8
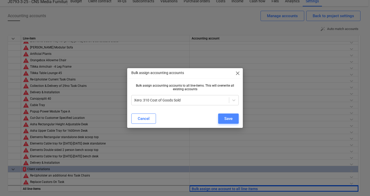
click at [225, 117] on div "Save" at bounding box center [228, 119] width 8 height 7
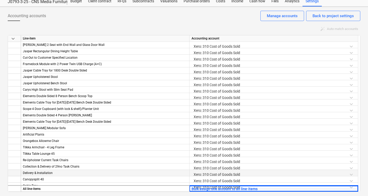
scroll to position [0, 0]
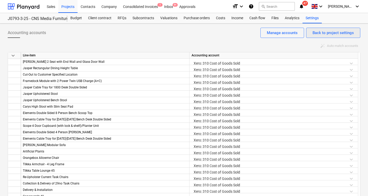
click at [326, 33] on div "Back to project settings" at bounding box center [332, 33] width 41 height 7
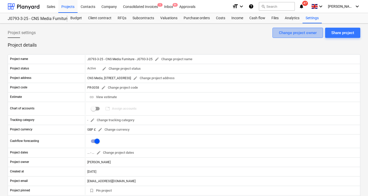
click at [301, 32] on div "Change project owner" at bounding box center [298, 33] width 38 height 7
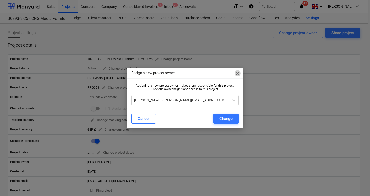
click at [238, 73] on span "close" at bounding box center [237, 73] width 6 height 6
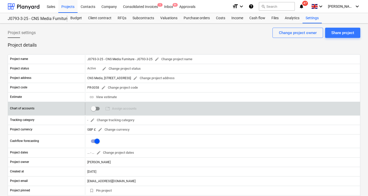
click at [98, 109] on input "checkbox" at bounding box center [93, 109] width 12 height 12
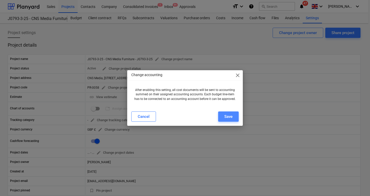
click at [233, 117] on button "Save" at bounding box center [228, 117] width 21 height 10
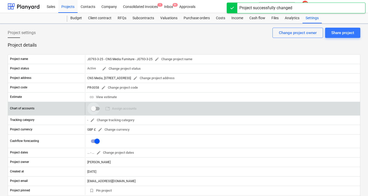
click at [92, 108] on input "checkbox" at bounding box center [93, 109] width 12 height 12
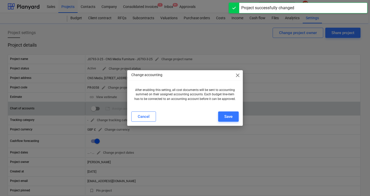
checkbox input "true"
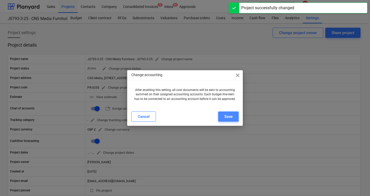
click at [227, 114] on div "Save" at bounding box center [228, 116] width 8 height 7
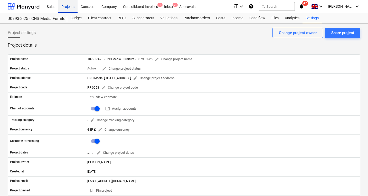
click at [69, 6] on div "Projects" at bounding box center [67, 6] width 19 height 13
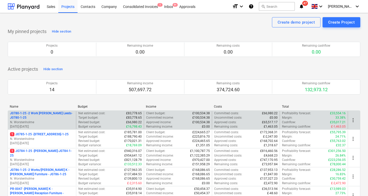
scroll to position [220, 0]
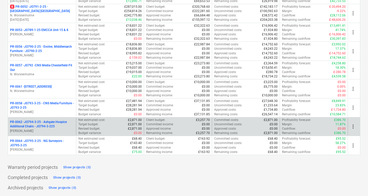
click at [40, 129] on p "PR-0062 - JO794-3-25 - Ashgate Hospice Additional Chairs - JO794-3-225" at bounding box center [42, 124] width 64 height 9
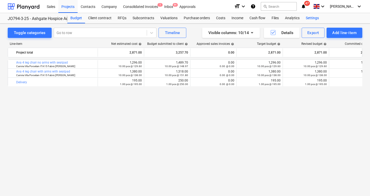
click at [312, 19] on div "Settings" at bounding box center [311, 18] width 19 height 10
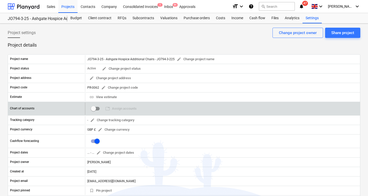
click at [98, 110] on input "checkbox" at bounding box center [93, 109] width 12 height 12
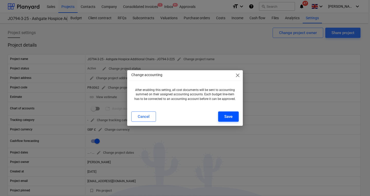
click at [228, 115] on div "Save" at bounding box center [228, 116] width 8 height 7
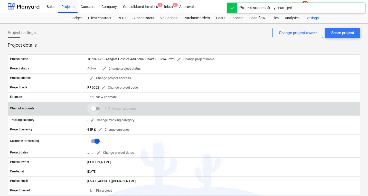
click at [95, 109] on input "checkbox" at bounding box center [93, 109] width 12 height 12
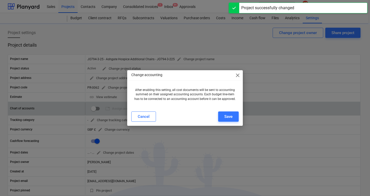
checkbox input "true"
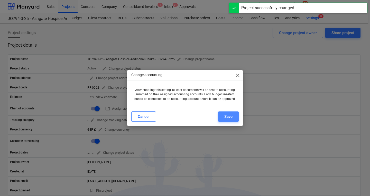
click at [231, 112] on button "Save" at bounding box center [228, 117] width 21 height 10
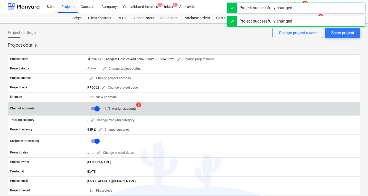
click at [121, 107] on span "table Assign accounts" at bounding box center [120, 109] width 31 height 6
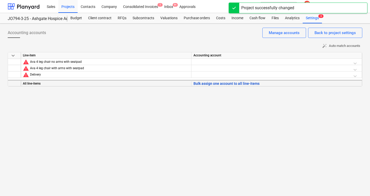
click at [209, 85] on button "Bulk assign one account to all line-items" at bounding box center [226, 84] width 66 height 6
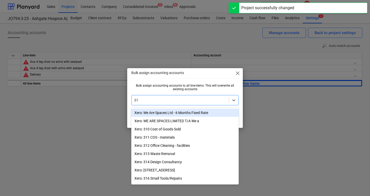
type input "310"
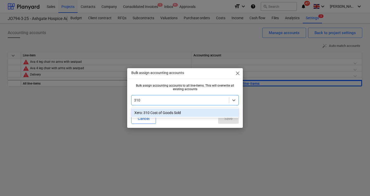
click at [152, 109] on div "Xero: 310 Cost of Goods Sold" at bounding box center [184, 113] width 107 height 8
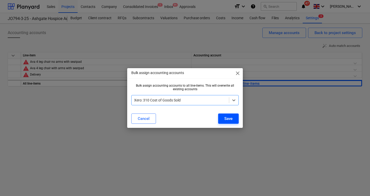
click at [227, 119] on div "Save" at bounding box center [228, 119] width 8 height 7
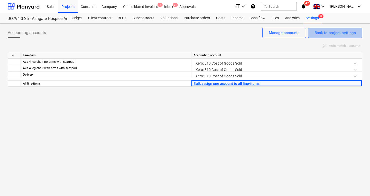
click at [347, 33] on div "Back to project settings" at bounding box center [334, 33] width 41 height 7
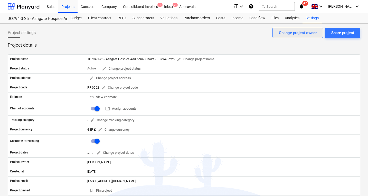
click at [292, 30] on div "Change project owner" at bounding box center [298, 33] width 38 height 7
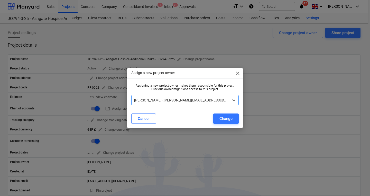
click at [238, 75] on span "close" at bounding box center [237, 73] width 6 height 6
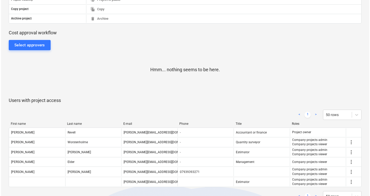
scroll to position [205, 0]
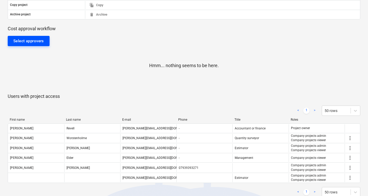
click at [44, 43] on div "Select approvers" at bounding box center [28, 41] width 31 height 7
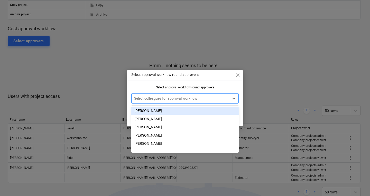
click at [141, 99] on div at bounding box center [180, 98] width 92 height 5
click at [147, 109] on div "[PERSON_NAME]" at bounding box center [184, 111] width 107 height 8
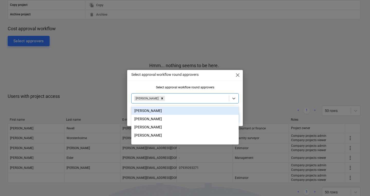
click at [279, 81] on div "Select approval workflow round approvers close Select approval workflow round a…" at bounding box center [185, 98] width 370 height 196
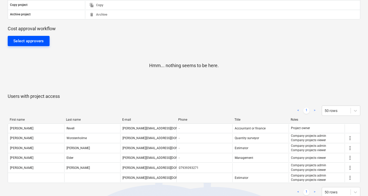
click at [23, 39] on div "Select approvers" at bounding box center [28, 41] width 31 height 7
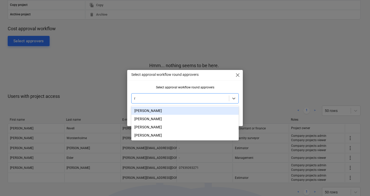
type input "re"
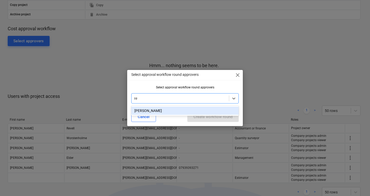
click at [160, 111] on div "[PERSON_NAME]" at bounding box center [184, 111] width 107 height 8
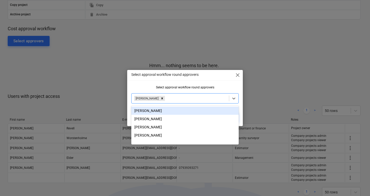
click at [214, 79] on div "Select approval workflow round approvers close" at bounding box center [185, 75] width 116 height 10
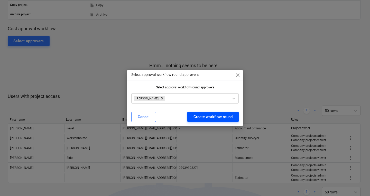
click at [214, 117] on div "Create workflow round" at bounding box center [212, 117] width 39 height 7
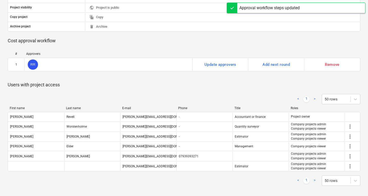
scroll to position [0, 0]
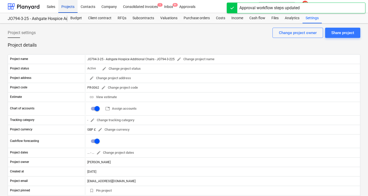
click at [71, 9] on div "Projects" at bounding box center [67, 6] width 19 height 13
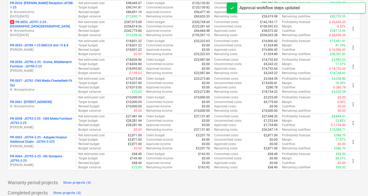
scroll to position [220, 0]
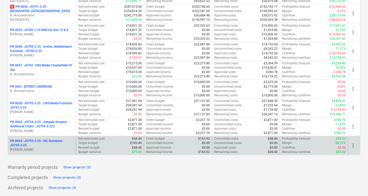
click at [51, 139] on p "PR-0064 - JO795-3-25 - NG Surveyors - JO795-3-25" at bounding box center [42, 143] width 64 height 9
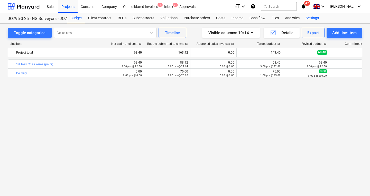
click at [311, 19] on div "Settings" at bounding box center [311, 18] width 19 height 10
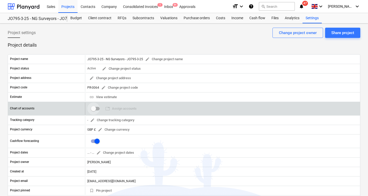
click at [97, 108] on input "checkbox" at bounding box center [93, 109] width 12 height 12
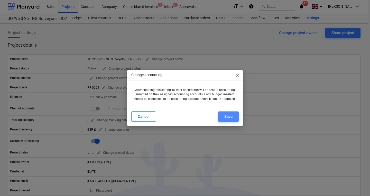
click at [226, 115] on div "Save" at bounding box center [228, 116] width 8 height 7
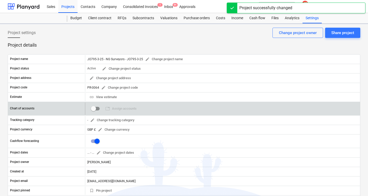
click at [93, 110] on input "checkbox" at bounding box center [93, 109] width 12 height 12
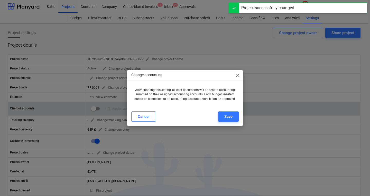
checkbox input "true"
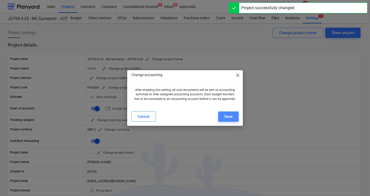
click at [230, 114] on div "Save" at bounding box center [228, 116] width 8 height 7
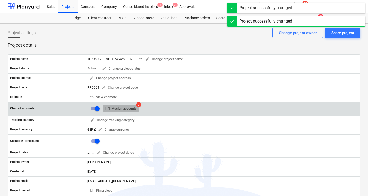
click at [135, 109] on span "table Assign accounts" at bounding box center [120, 109] width 31 height 6
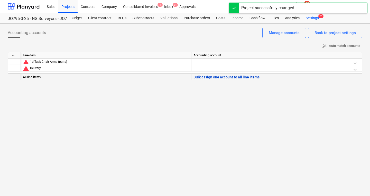
click at [225, 74] on button "Bulk assign one account to all line-items" at bounding box center [226, 77] width 66 height 6
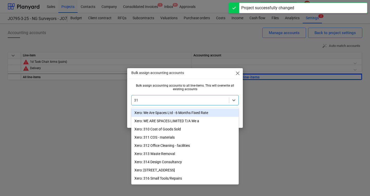
type input "310"
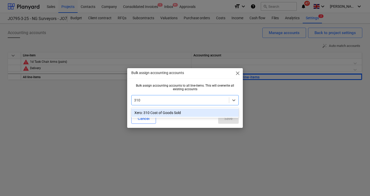
click at [145, 111] on div "Xero: 310 Cost of Goods Sold" at bounding box center [184, 113] width 107 height 8
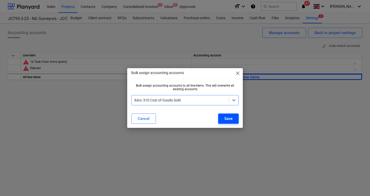
click at [230, 118] on div "Save" at bounding box center [228, 119] width 8 height 7
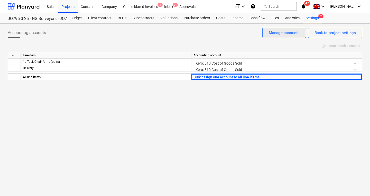
click at [291, 34] on div "Manage accounts" at bounding box center [284, 33] width 31 height 7
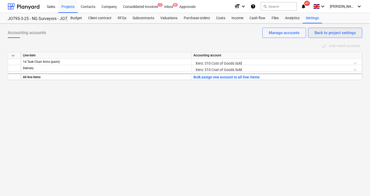
click at [332, 35] on div "Back to project settings" at bounding box center [334, 33] width 41 height 7
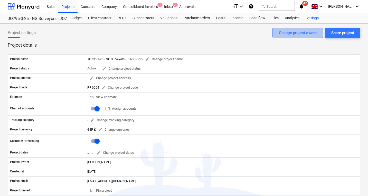
click at [289, 35] on div "Change project owner" at bounding box center [298, 33] width 38 height 7
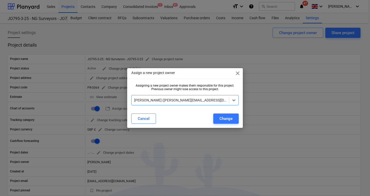
click at [239, 75] on span "close" at bounding box center [237, 73] width 6 height 6
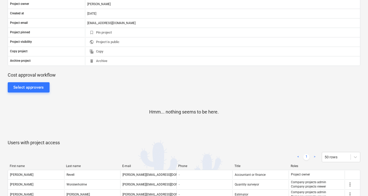
scroll to position [158, 0]
click at [23, 97] on div "Hmm... nothing seems to be here." at bounding box center [184, 116] width 352 height 39
click at [25, 89] on div "Select approvers" at bounding box center [28, 87] width 31 height 7
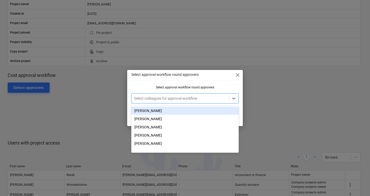
click at [167, 100] on div at bounding box center [180, 98] width 92 height 5
click at [166, 113] on div "[PERSON_NAME]" at bounding box center [184, 111] width 107 height 8
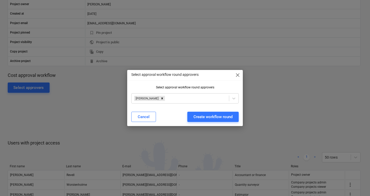
click at [218, 85] on div "Select approval workflow round approvers close Select approval workflow round a…" at bounding box center [185, 98] width 116 height 56
click at [216, 122] on div "Cancel Create workflow round" at bounding box center [184, 117] width 113 height 14
click at [214, 117] on div "Create workflow round" at bounding box center [212, 117] width 39 height 7
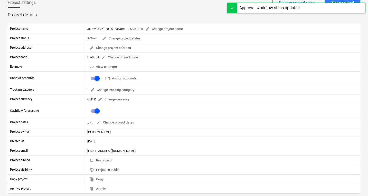
scroll to position [0, 0]
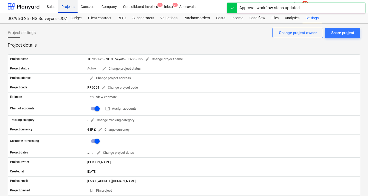
click at [73, 6] on div "Projects" at bounding box center [67, 6] width 19 height 13
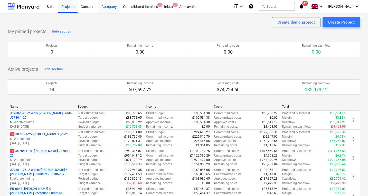
click at [112, 5] on div "Company" at bounding box center [109, 6] width 22 height 13
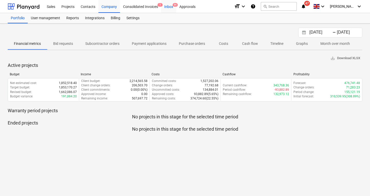
click at [169, 5] on div "Inbox 9+" at bounding box center [168, 6] width 15 height 13
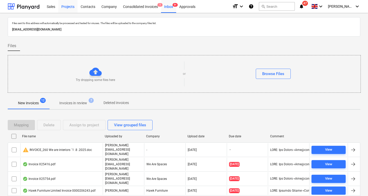
click at [66, 13] on div "Projects" at bounding box center [67, 6] width 19 height 13
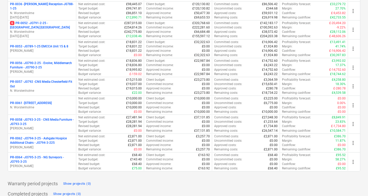
scroll to position [205, 0]
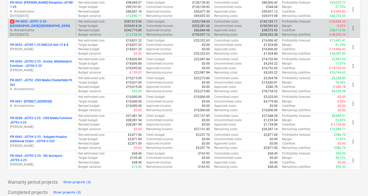
click at [36, 33] on p "[DATE] - [DATE]" at bounding box center [42, 35] width 64 height 4
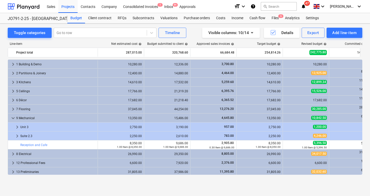
scroll to position [118, 0]
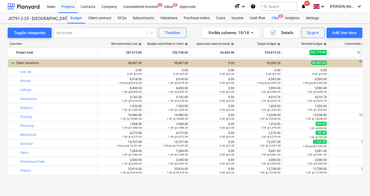
click at [277, 19] on div "Files 6" at bounding box center [274, 18] width 13 height 10
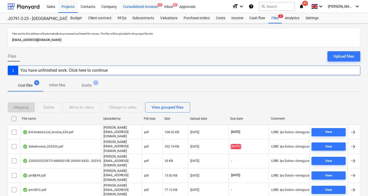
click at [141, 4] on div "Consolidated Invoices 1" at bounding box center [140, 6] width 41 height 13
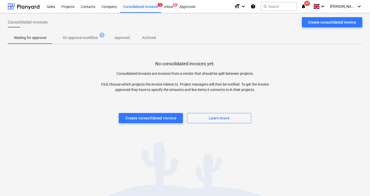
click at [92, 40] on p "On approval workflow" at bounding box center [80, 37] width 35 height 5
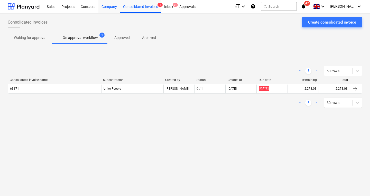
click at [111, 7] on div "Company" at bounding box center [109, 6] width 22 height 13
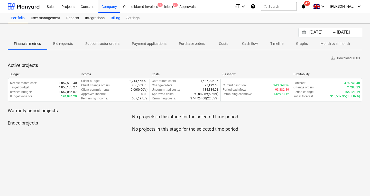
click at [113, 18] on div "Billing" at bounding box center [116, 18] width 16 height 10
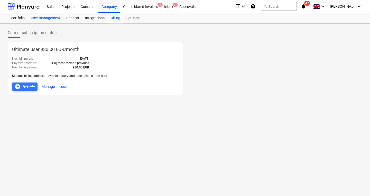
click at [49, 16] on div "User management" at bounding box center [45, 18] width 35 height 10
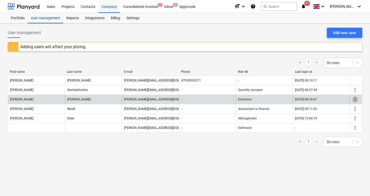
click at [355, 99] on span "more_vert" at bounding box center [355, 100] width 6 height 6
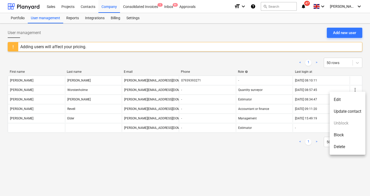
click at [343, 149] on li "Delete" at bounding box center [347, 147] width 36 height 12
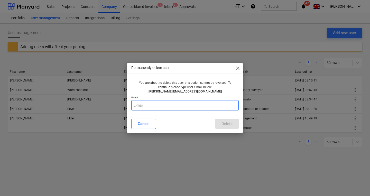
click at [186, 106] on input "text" at bounding box center [184, 105] width 107 height 10
type input "[PERSON_NAME][EMAIL_ADDRESS][DOMAIN_NAME]"
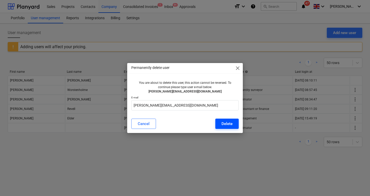
click at [229, 124] on div "Delete" at bounding box center [226, 124] width 11 height 7
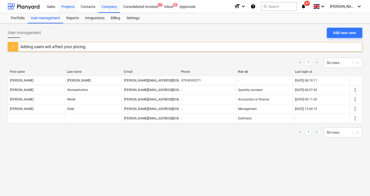
click at [66, 9] on div "Projects" at bounding box center [67, 6] width 19 height 13
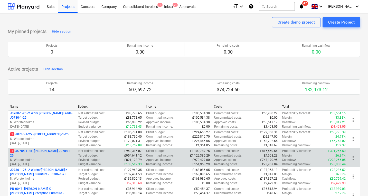
click at [42, 159] on p "N. Worstenholme" at bounding box center [42, 160] width 64 height 4
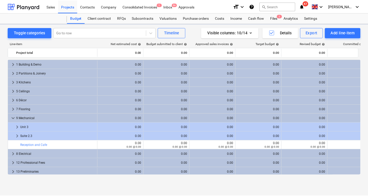
scroll to position [118, 0]
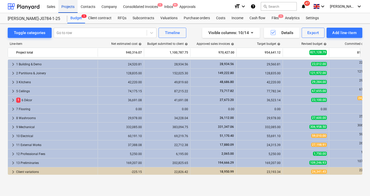
click at [68, 6] on div "Projects" at bounding box center [67, 6] width 19 height 13
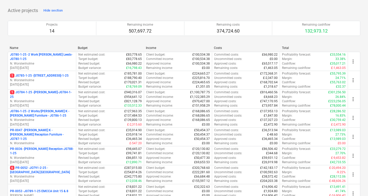
scroll to position [59, 0]
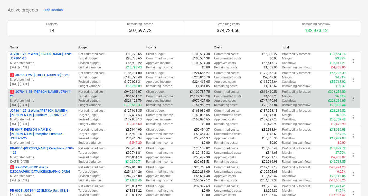
click at [40, 92] on p "1 JO784-1-25 - Wizu York-J0784-1-25" at bounding box center [42, 94] width 64 height 9
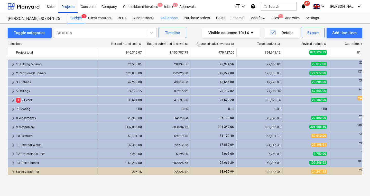
click at [165, 17] on div "Valuations" at bounding box center [168, 18] width 23 height 10
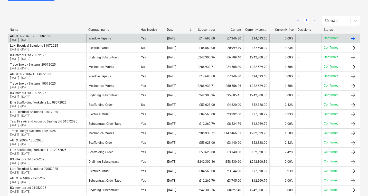
scroll to position [78, 0]
click at [104, 38] on div "Window Repairs" at bounding box center [100, 38] width 22 height 4
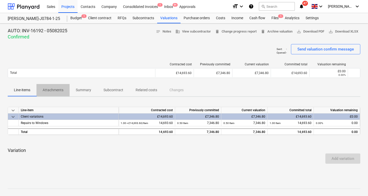
click at [54, 92] on p "Attachments" at bounding box center [53, 90] width 21 height 5
